Goal: Information Seeking & Learning: Learn about a topic

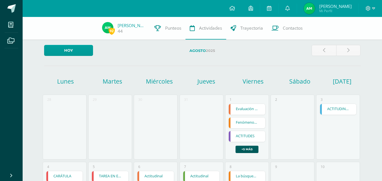
scroll to position [141, 0]
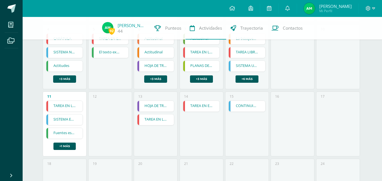
click at [61, 124] on link "SISTEMA ENDOCRINO /GUIA 3" at bounding box center [64, 120] width 36 height 11
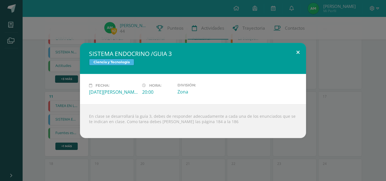
click at [295, 48] on button at bounding box center [298, 52] width 16 height 19
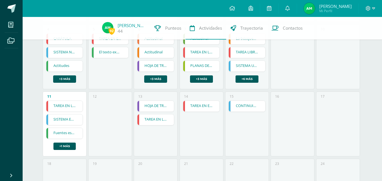
click at [68, 135] on link "Fuentes escritas y tecnológicas" at bounding box center [64, 133] width 36 height 11
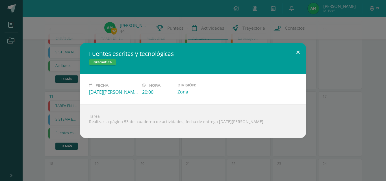
click at [294, 55] on button at bounding box center [298, 52] width 16 height 19
